Goal: Navigation & Orientation: Find specific page/section

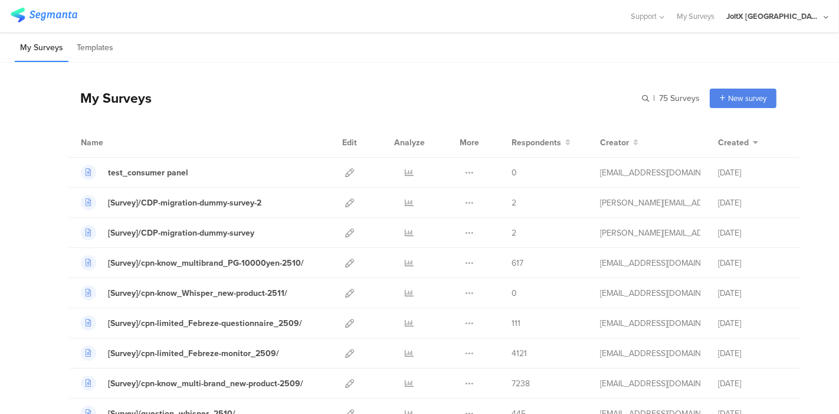
scroll to position [65, 0]
click at [461, 76] on div "My Surveys New survey Start from scratch Choose from templates" at bounding box center [422, 97] width 708 height 47
